Goal: Task Accomplishment & Management: Manage account settings

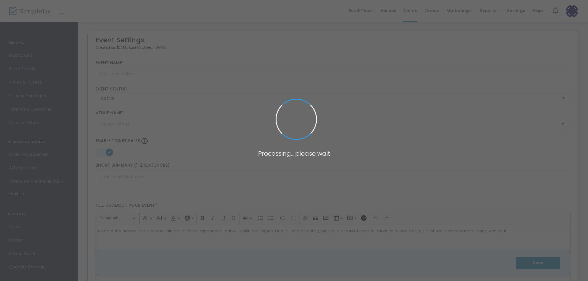
type input "Restore the Broken"
type textarea "Join us at [GEOGRAPHIC_DATA] [DEMOGRAPHIC_DATA] Ministries located [STREET_ADDR…"
type input "Tickets"
type input "Bridge of Hope Christian Ministries"
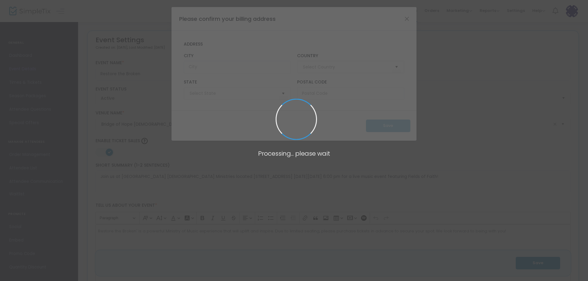
type input "United States"
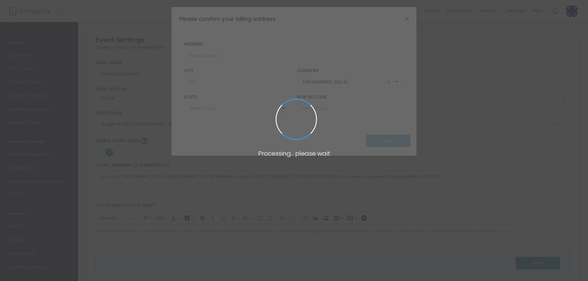
type input "Kentucky"
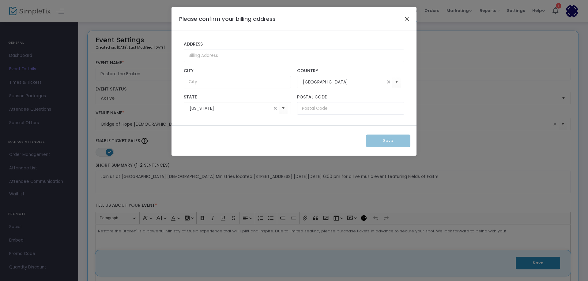
click at [409, 19] on button "Close" at bounding box center [407, 19] width 8 height 8
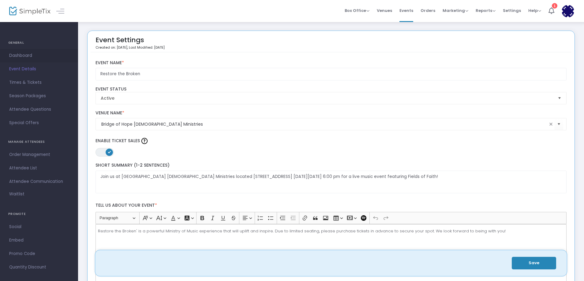
click at [24, 56] on span "Dashboard" at bounding box center [39, 56] width 60 height 8
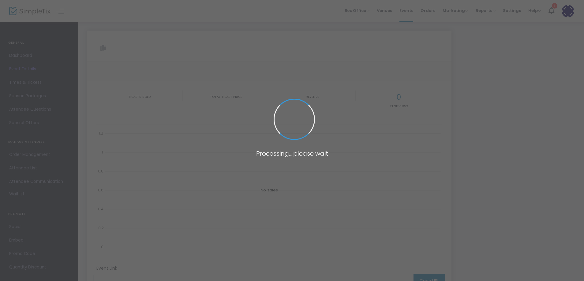
type input "https://www.simpletix.com/e/restore-the-broken-tickets-224393"
